Goal: Find specific page/section: Find specific page/section

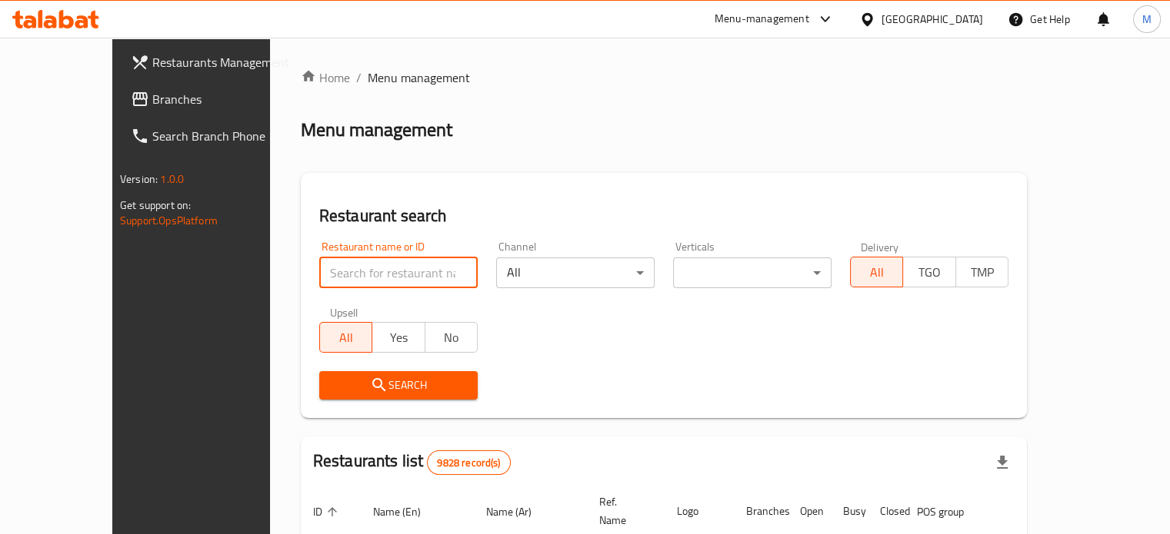
drag, startPoint x: 0, startPoint y: 0, endPoint x: 333, endPoint y: 275, distance: 432.1
click at [333, 275] on input "search" at bounding box center [398, 273] width 158 height 31
type input "Burger AlPasha"
click at [367, 389] on span "Search" at bounding box center [398, 385] width 134 height 19
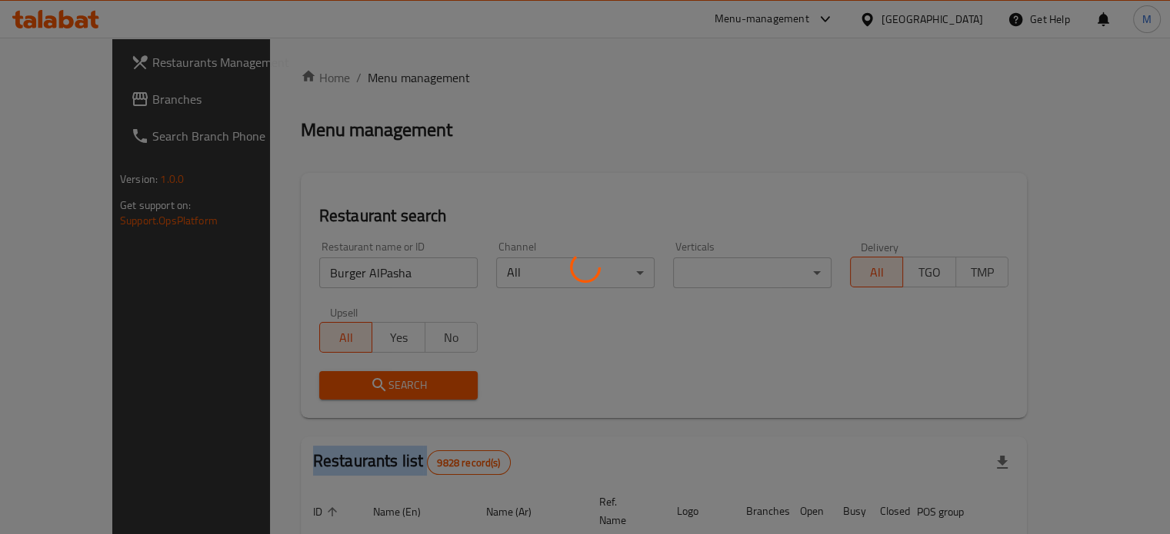
click at [367, 389] on div at bounding box center [585, 267] width 1170 height 534
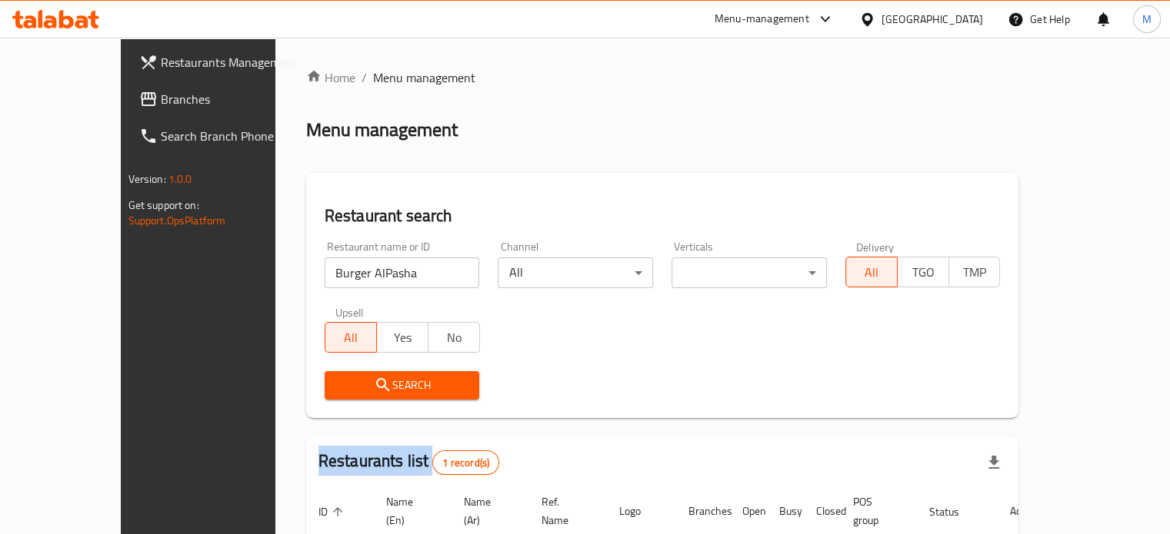
scroll to position [120, 0]
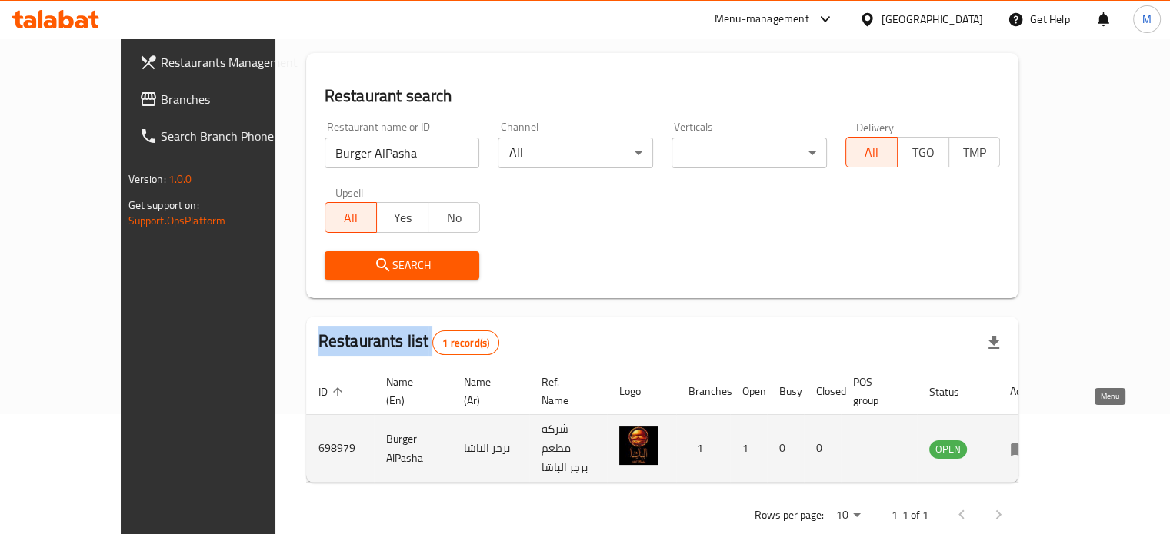
click at [1038, 440] on link "enhanced table" at bounding box center [1024, 449] width 28 height 18
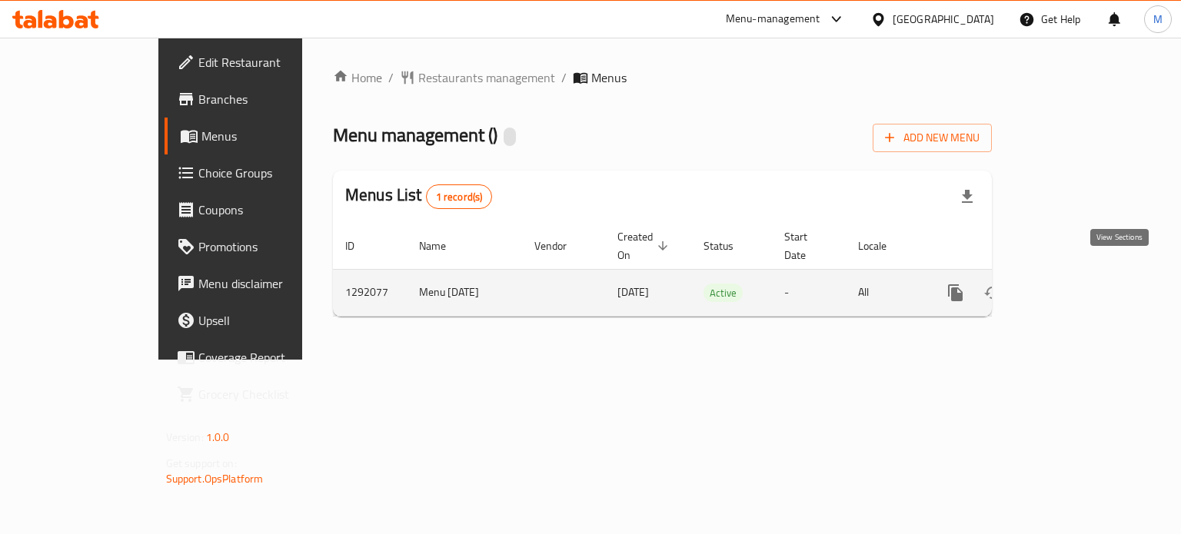
click at [1076, 284] on icon "enhanced table" at bounding box center [1066, 293] width 18 height 18
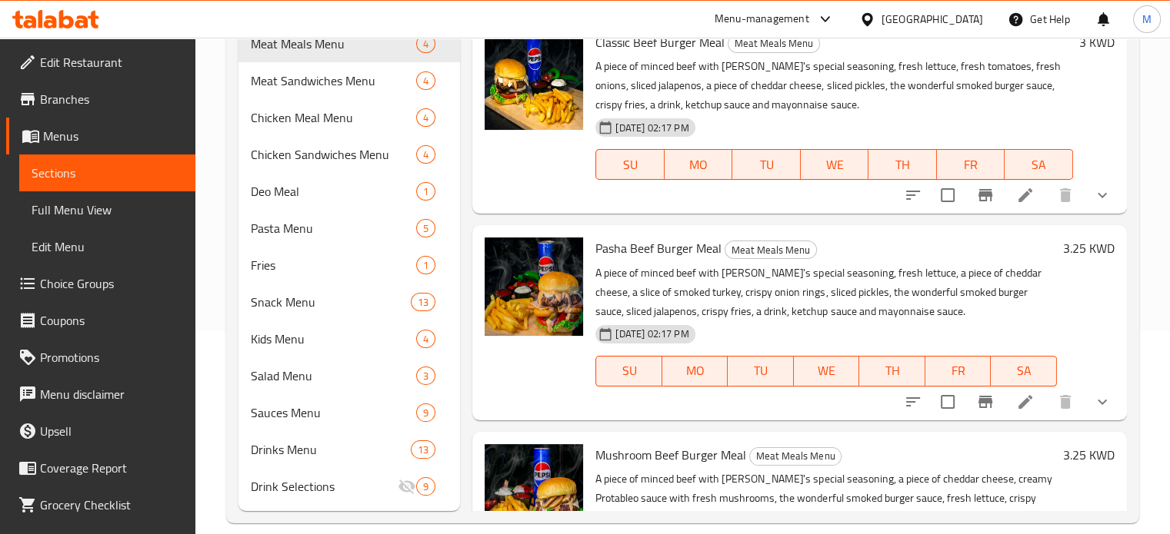
scroll to position [222, 0]
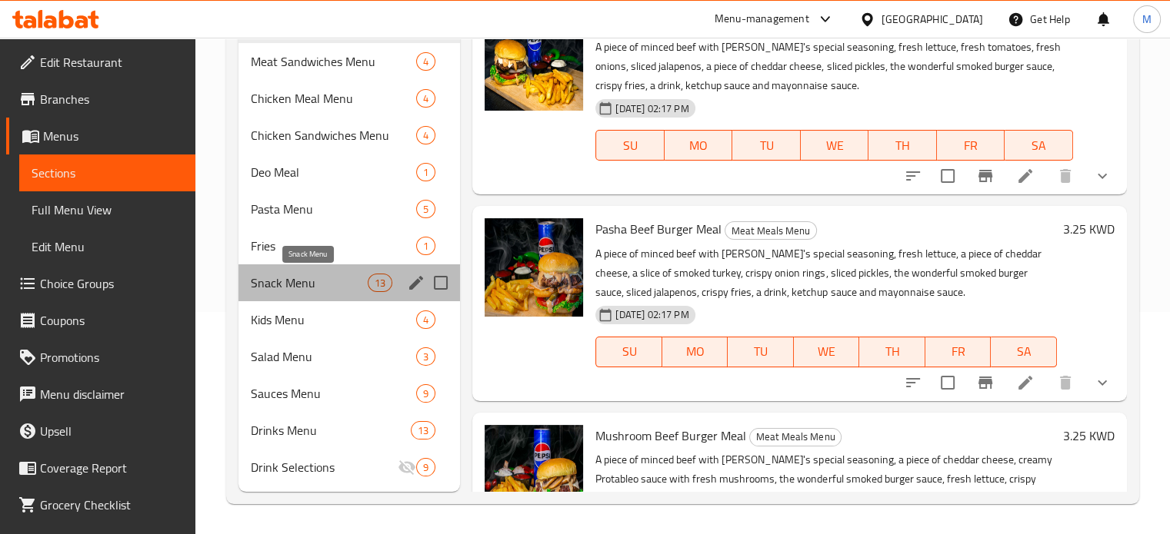
click at [321, 289] on span "Snack Menu" at bounding box center [310, 283] width 118 height 18
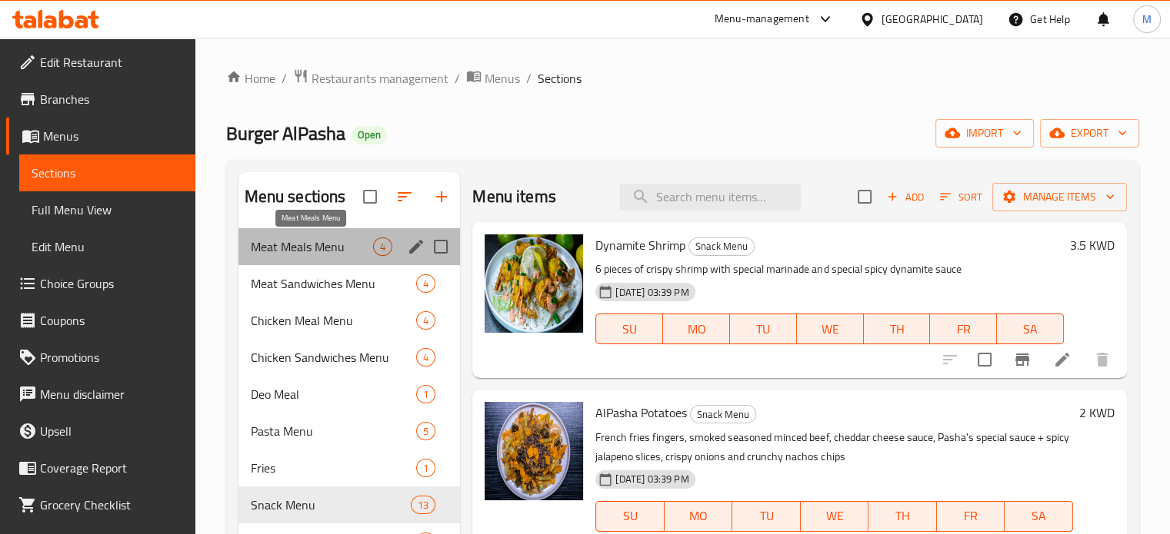
click at [295, 248] on span "Meat Meals Menu" at bounding box center [312, 247] width 123 height 18
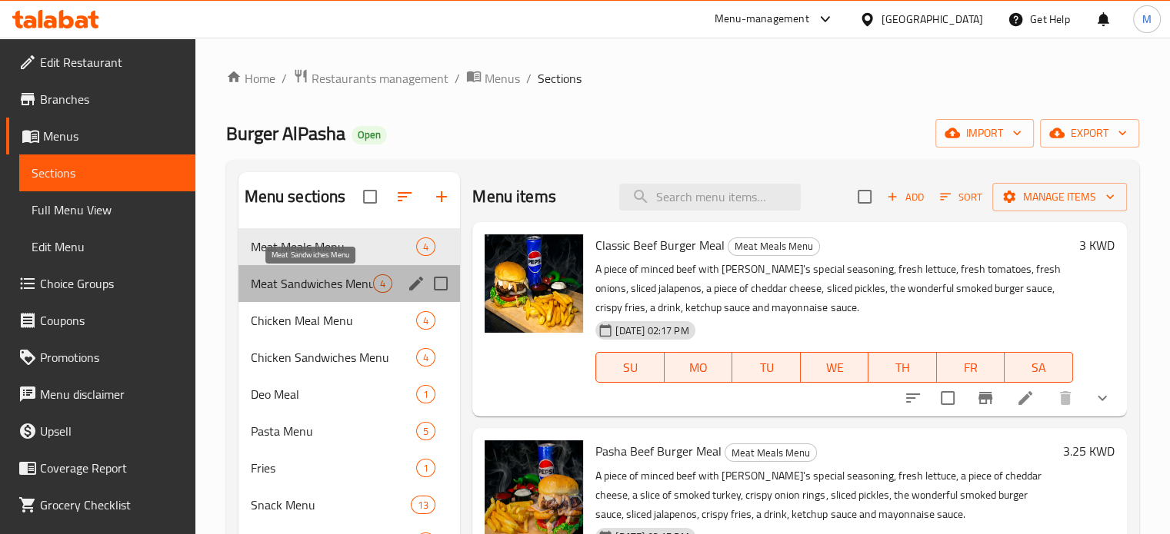
click at [297, 285] on span "Meat Sandwiches Menu" at bounding box center [312, 284] width 123 height 18
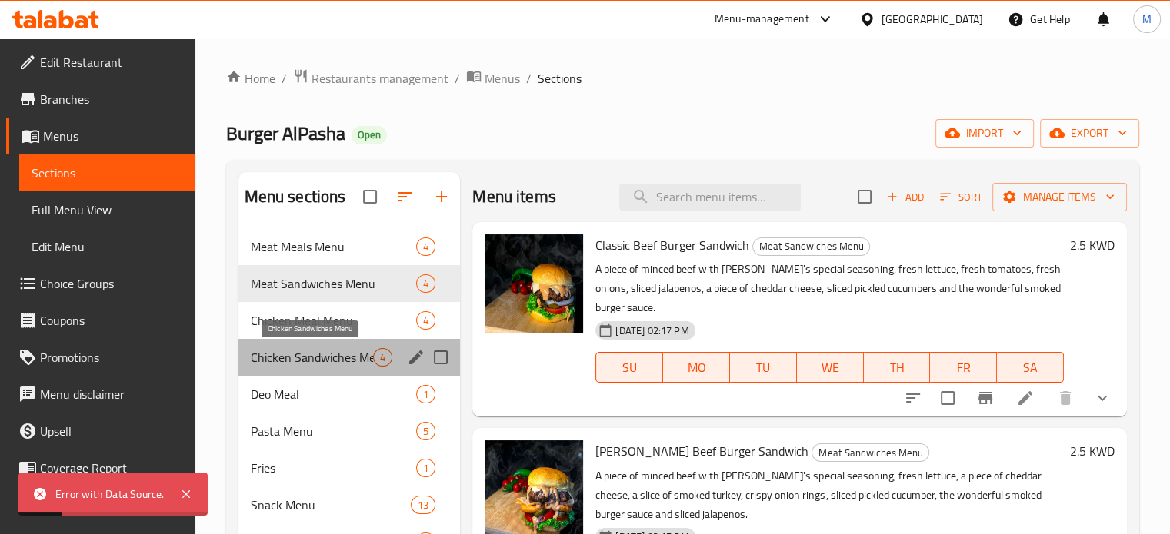
click at [318, 351] on span "Chicken Sandwiches Menu" at bounding box center [312, 357] width 123 height 18
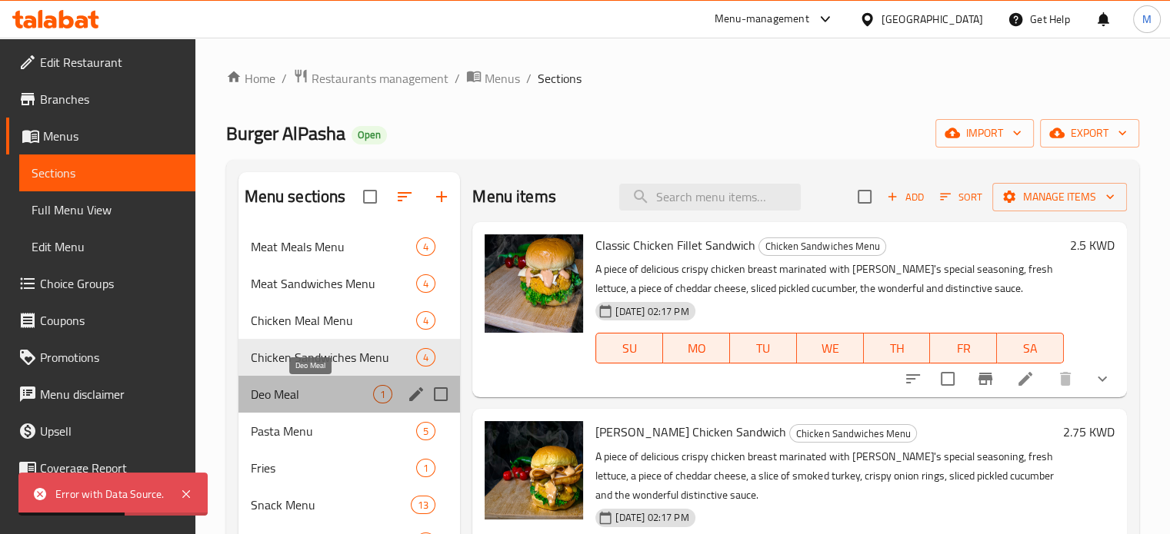
click at [320, 388] on span "Deo Meal" at bounding box center [312, 394] width 123 height 18
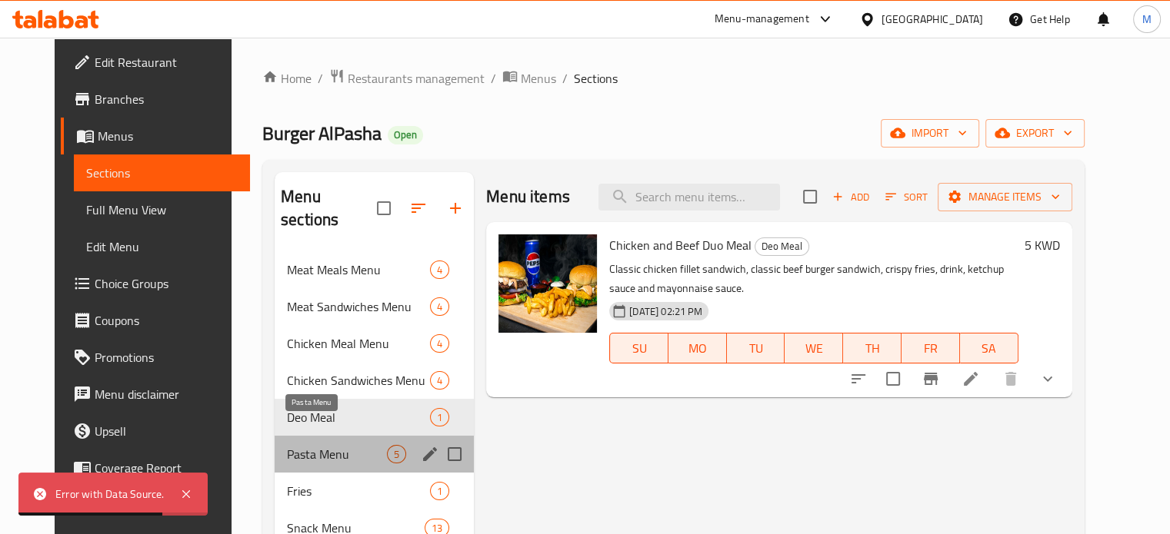
click at [325, 445] on span "Pasta Menu" at bounding box center [337, 454] width 100 height 18
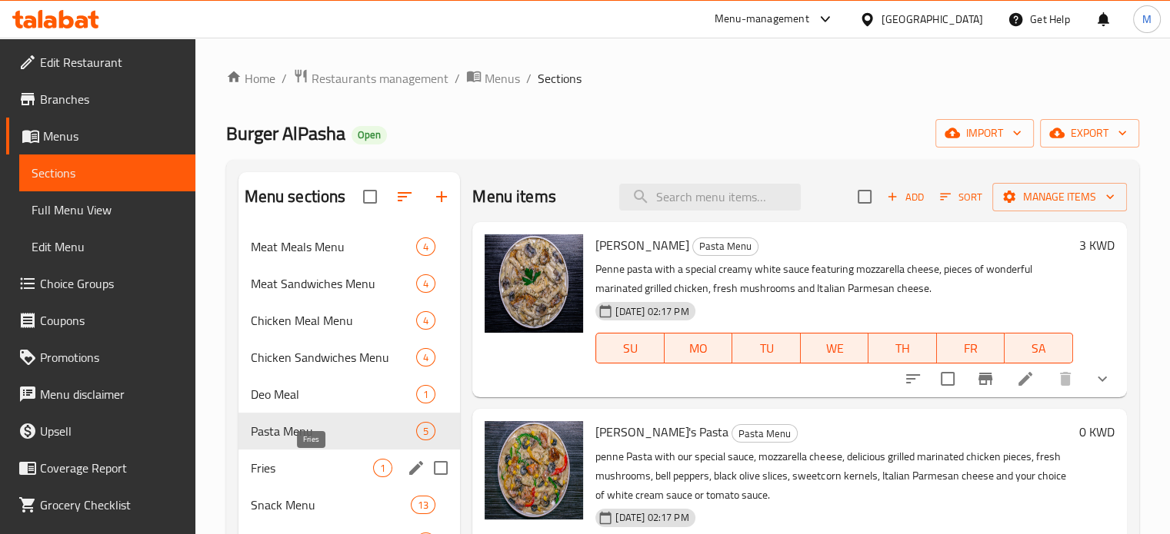
click at [322, 475] on span "Fries" at bounding box center [312, 468] width 123 height 18
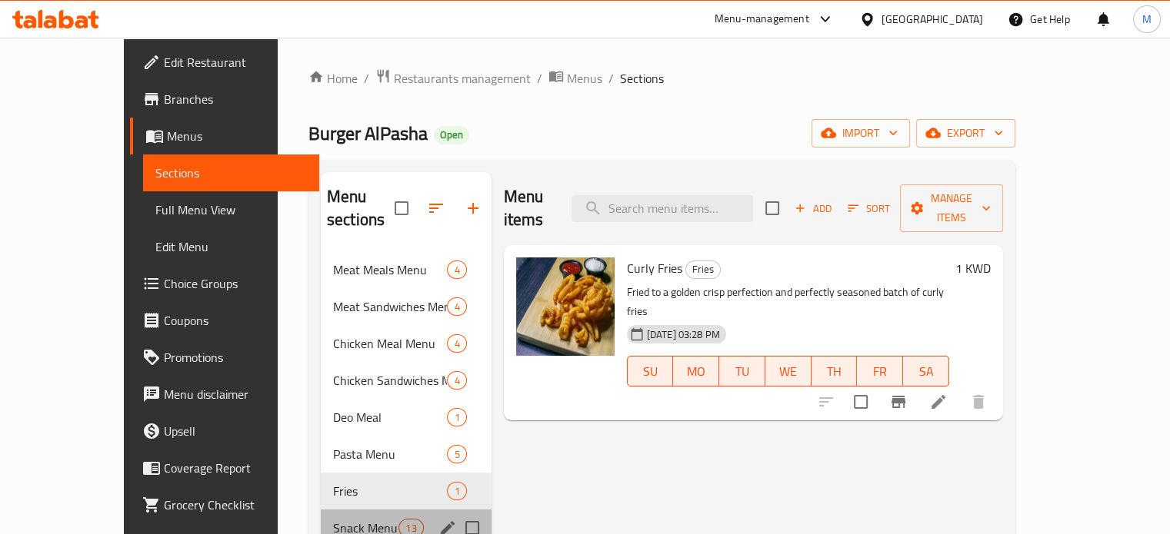
click at [321, 520] on div "Snack Menu 13" at bounding box center [406, 528] width 171 height 37
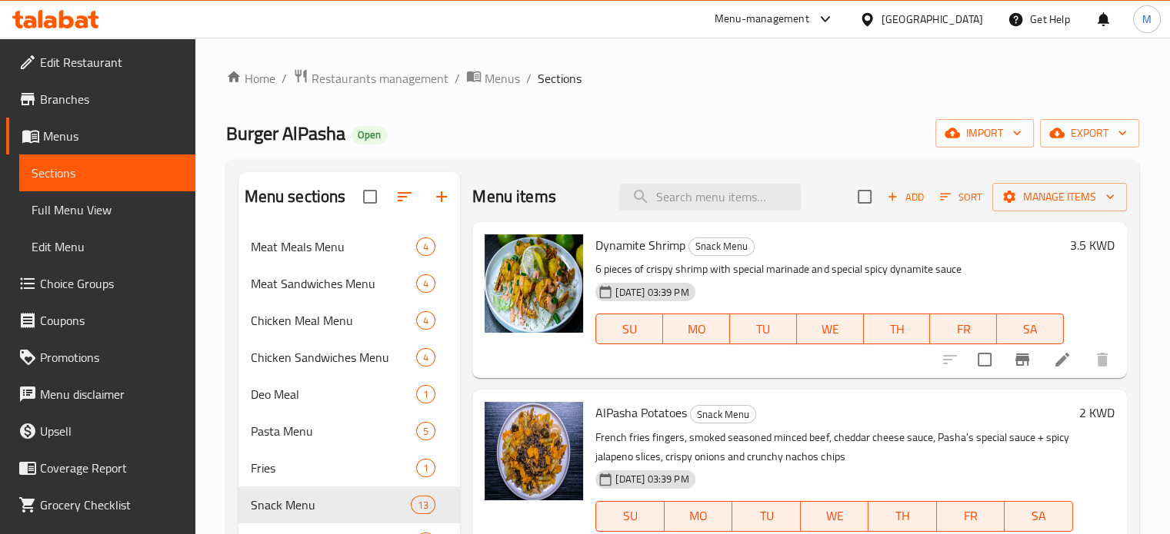
scroll to position [222, 0]
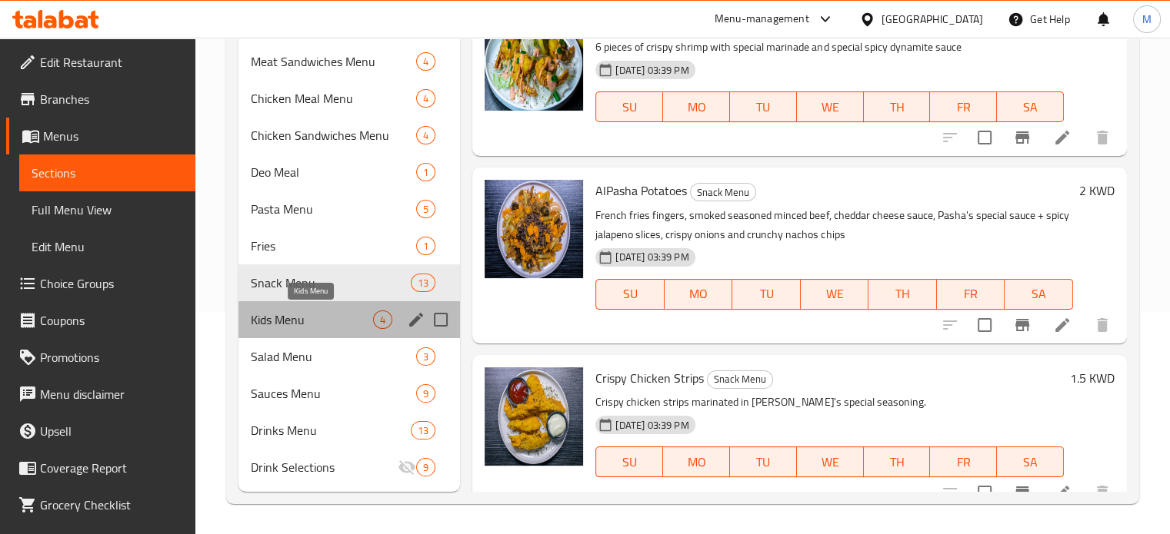
click at [281, 323] on span "Kids Menu" at bounding box center [312, 320] width 123 height 18
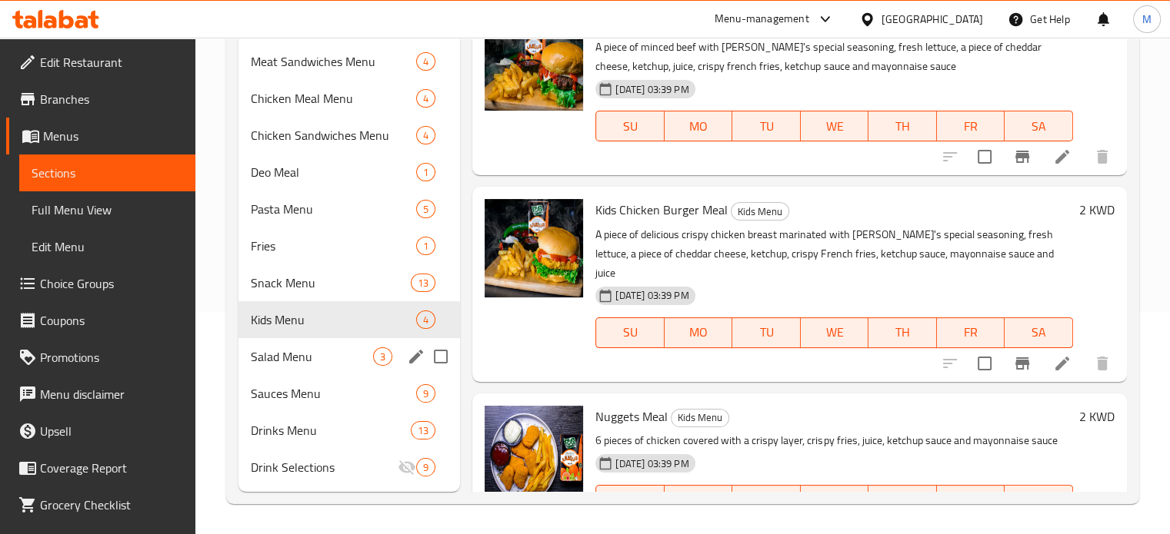
click at [289, 371] on div "Salad Menu 3" at bounding box center [349, 356] width 222 height 37
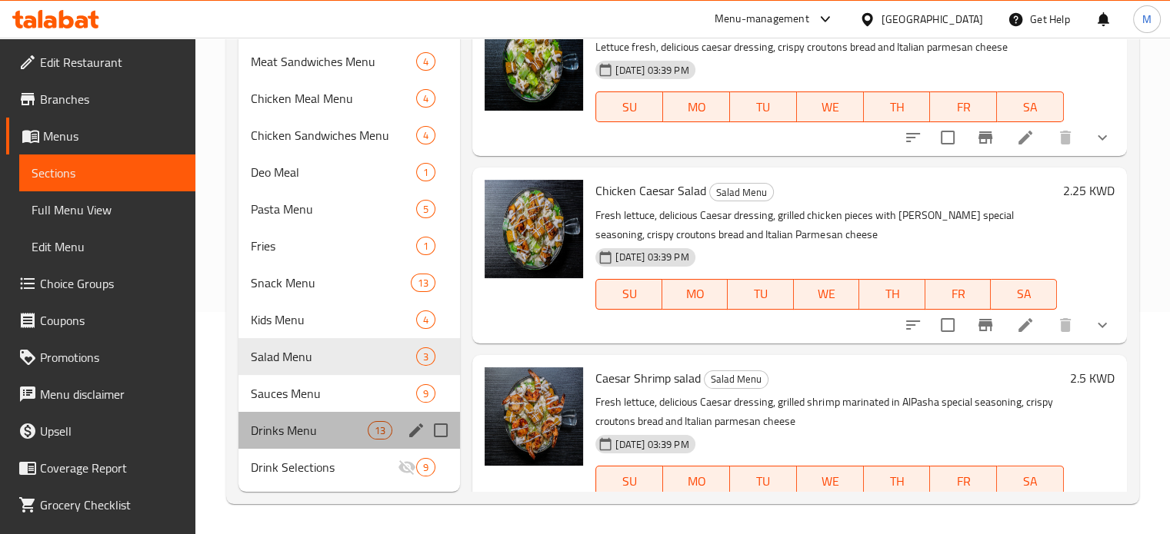
click at [301, 415] on div "Drinks Menu 13" at bounding box center [349, 430] width 222 height 37
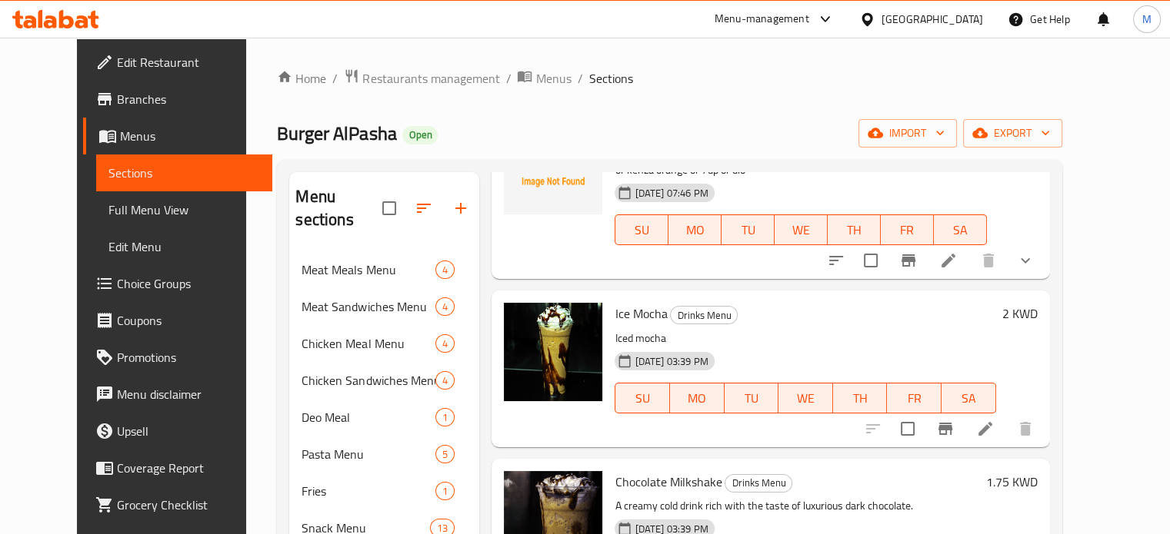
scroll to position [947, 0]
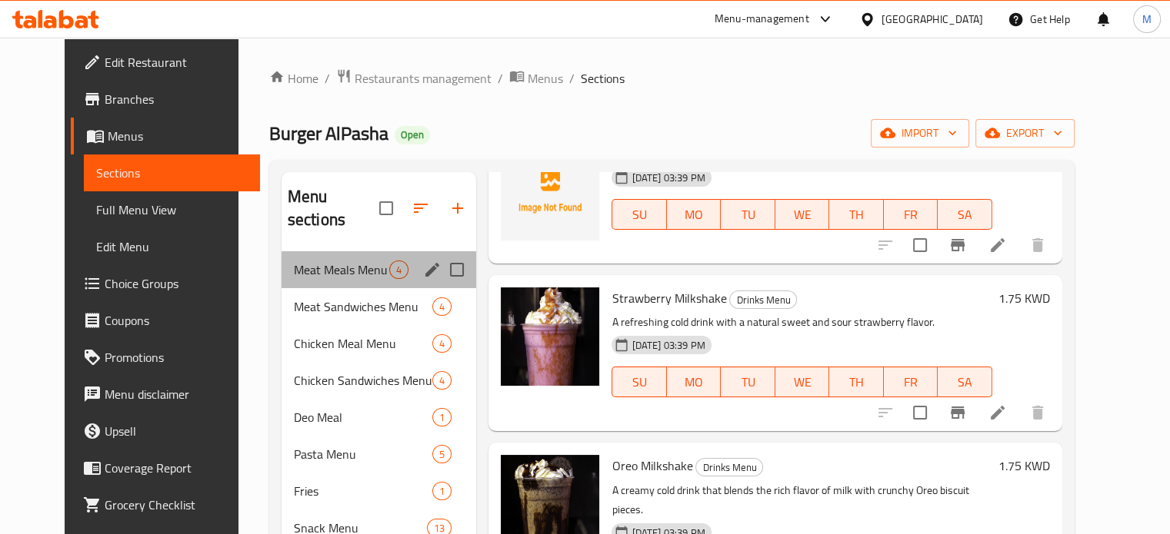
click at [328, 251] on div "Meat Meals Menu 4" at bounding box center [378, 269] width 195 height 37
